Goal: Task Accomplishment & Management: Use online tool/utility

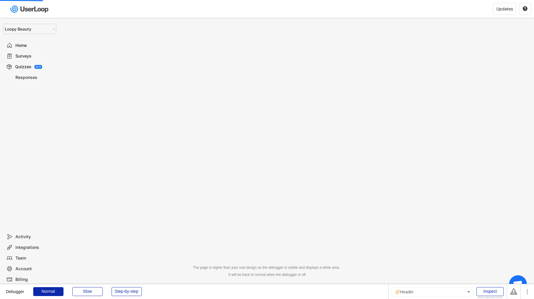
select select ""1348695171700984260__LOOKUP__1621425969652x687239840058835000""
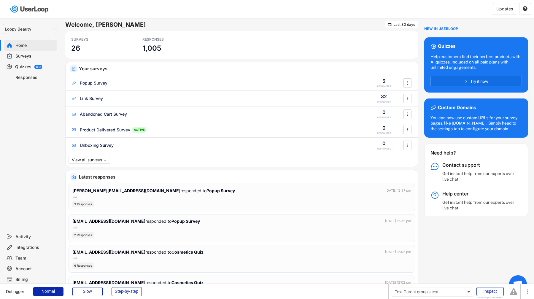
click at [29, 56] on div "Surveys" at bounding box center [34, 56] width 39 height 6
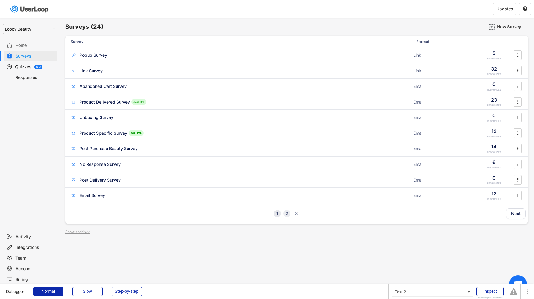
click at [287, 212] on div "2" at bounding box center [286, 214] width 7 height 4
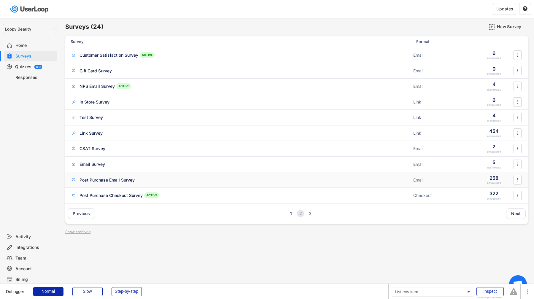
click at [99, 175] on div "Post Purchase Email Survey Email 258 RESPONSES " at bounding box center [296, 179] width 463 height 15
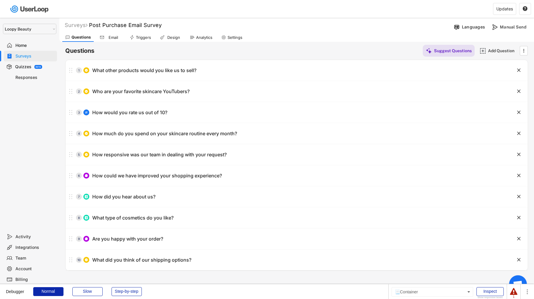
click at [197, 42] on div "Questions Suggest Questions Add Question  No questions yet Add some questions …" at bounding box center [296, 156] width 463 height 229
click at [198, 39] on div "Analytics" at bounding box center [204, 37] width 16 height 5
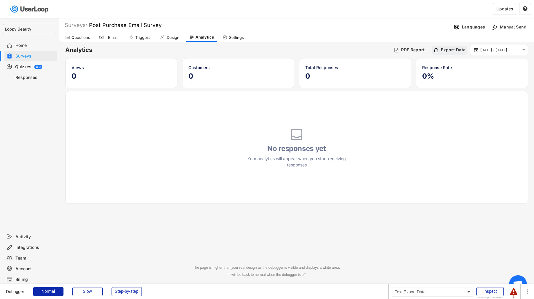
click at [447, 50] on div "Export Data" at bounding box center [453, 49] width 25 height 5
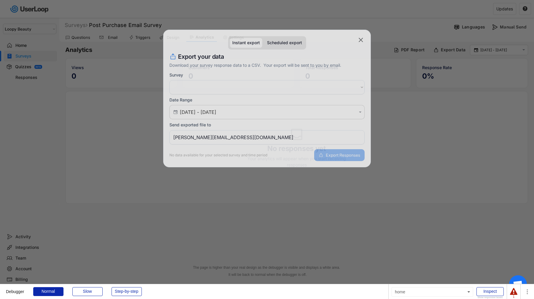
select select ""1348695171700984260__LOOKUP__1621425970612x489232427424619140""
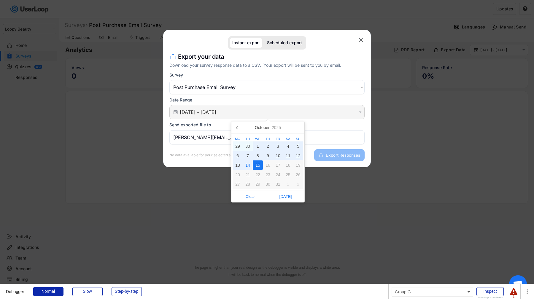
click at [314, 115] on input "[DATE] - [DATE]" at bounding box center [268, 112] width 176 height 6
click at [233, 129] on icon at bounding box center [237, 127] width 9 height 9
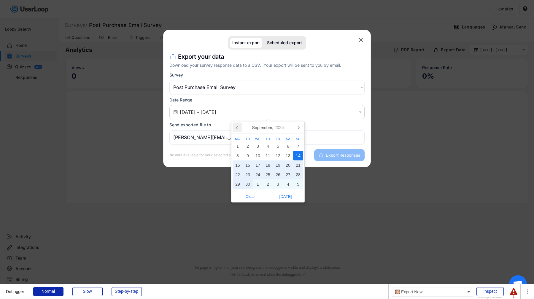
click at [233, 129] on icon at bounding box center [237, 127] width 9 height 9
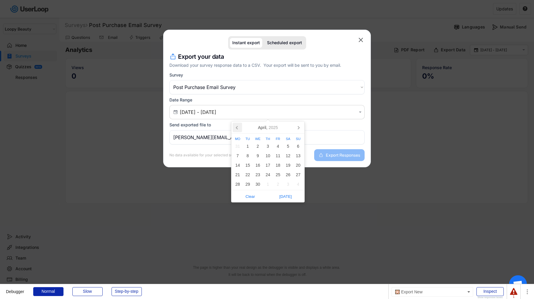
click at [233, 129] on icon at bounding box center [237, 127] width 9 height 9
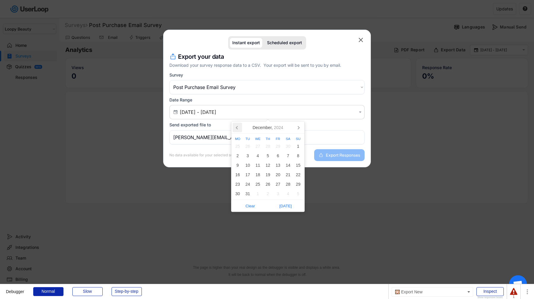
click at [233, 129] on icon at bounding box center [237, 127] width 9 height 9
click at [296, 146] on div "1" at bounding box center [298, 146] width 10 height 9
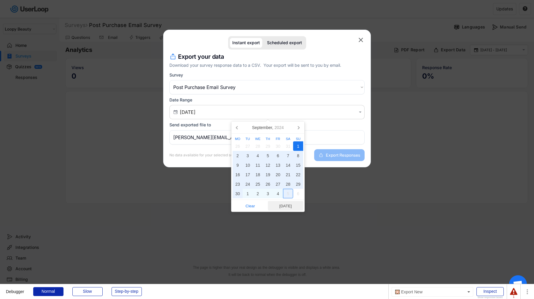
click at [286, 204] on span "[DATE]" at bounding box center [286, 205] width 32 height 9
type input "[DATE] - [DATE]"
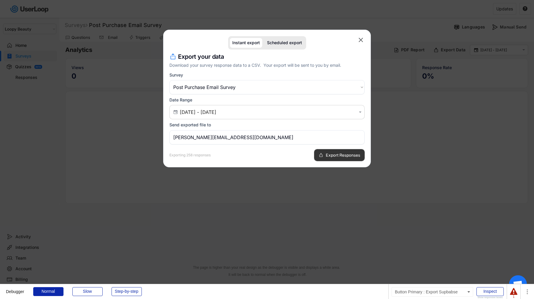
click at [332, 153] on span "Export Responses" at bounding box center [343, 155] width 34 height 4
